Goal: Submit feedback/report problem

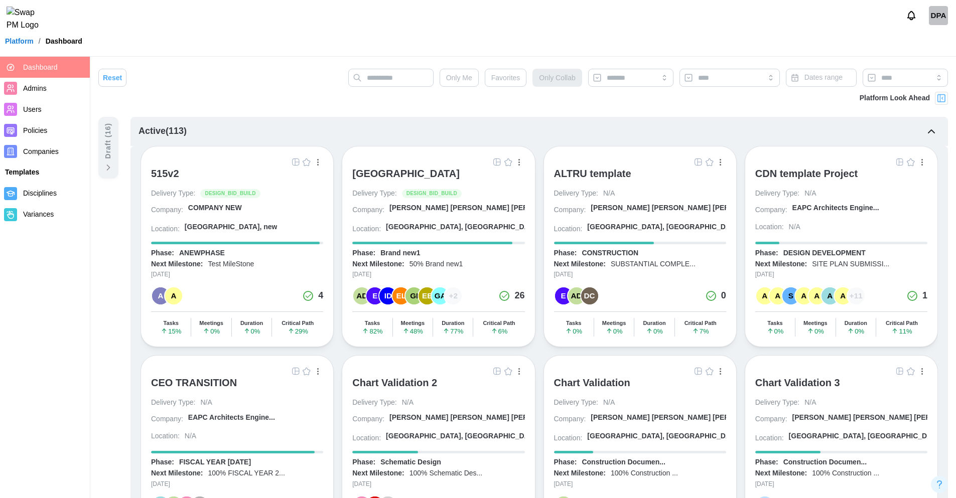
click at [500, 161] on img "button" at bounding box center [497, 162] width 8 height 8
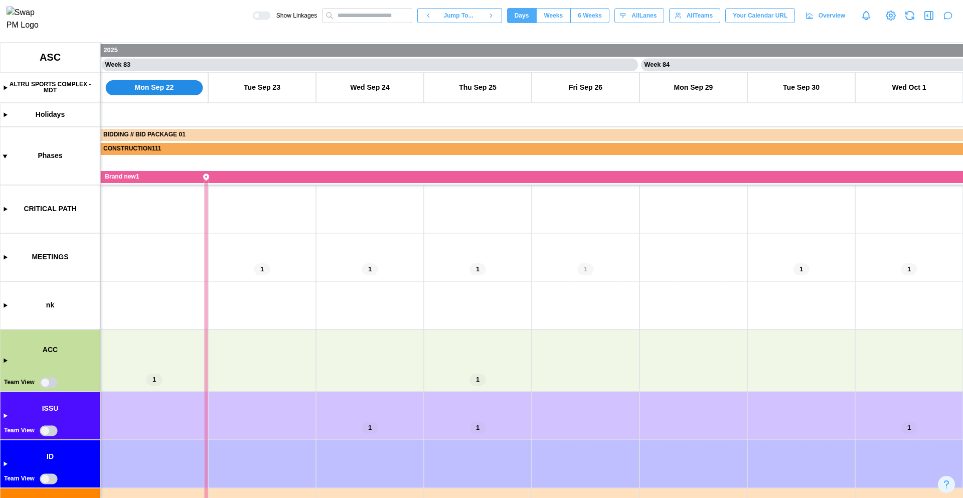
click at [928, 22] on icon "button" at bounding box center [929, 16] width 12 height 12
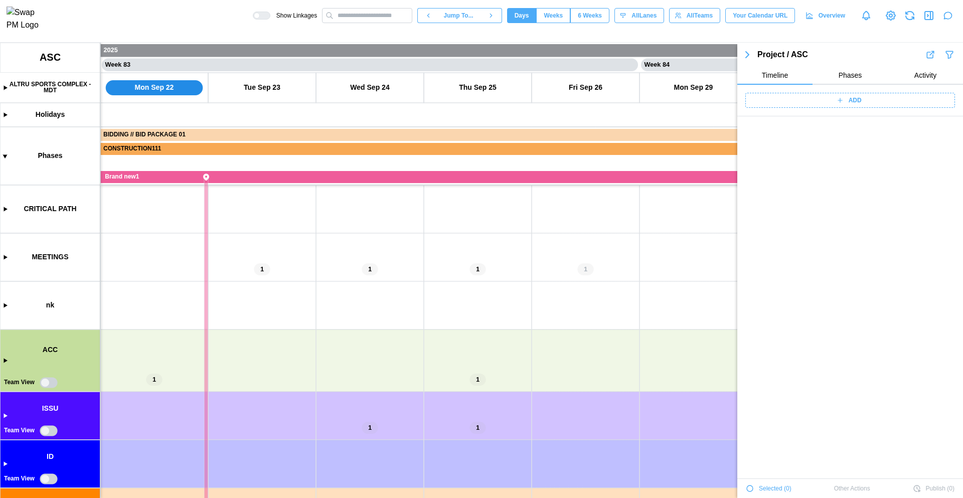
scroll to position [36214, 0]
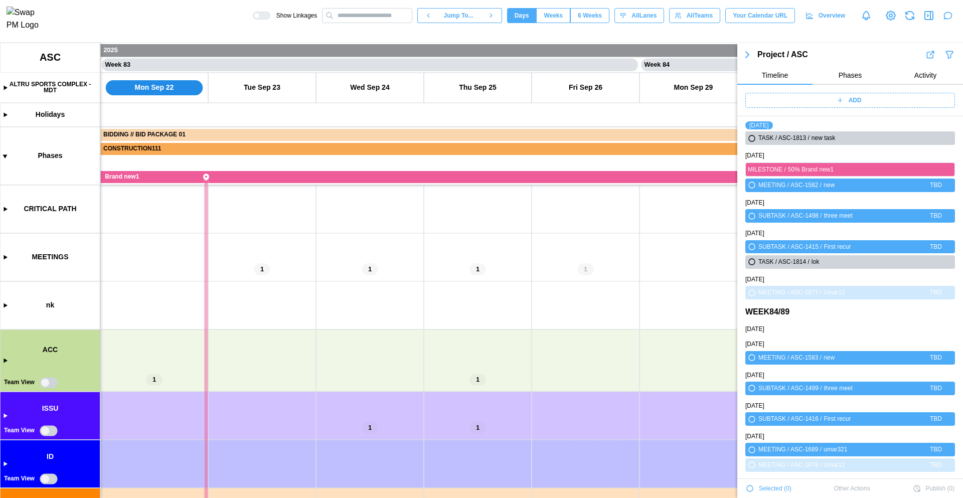
type textarea "*"
